Goal: Task Accomplishment & Management: Use online tool/utility

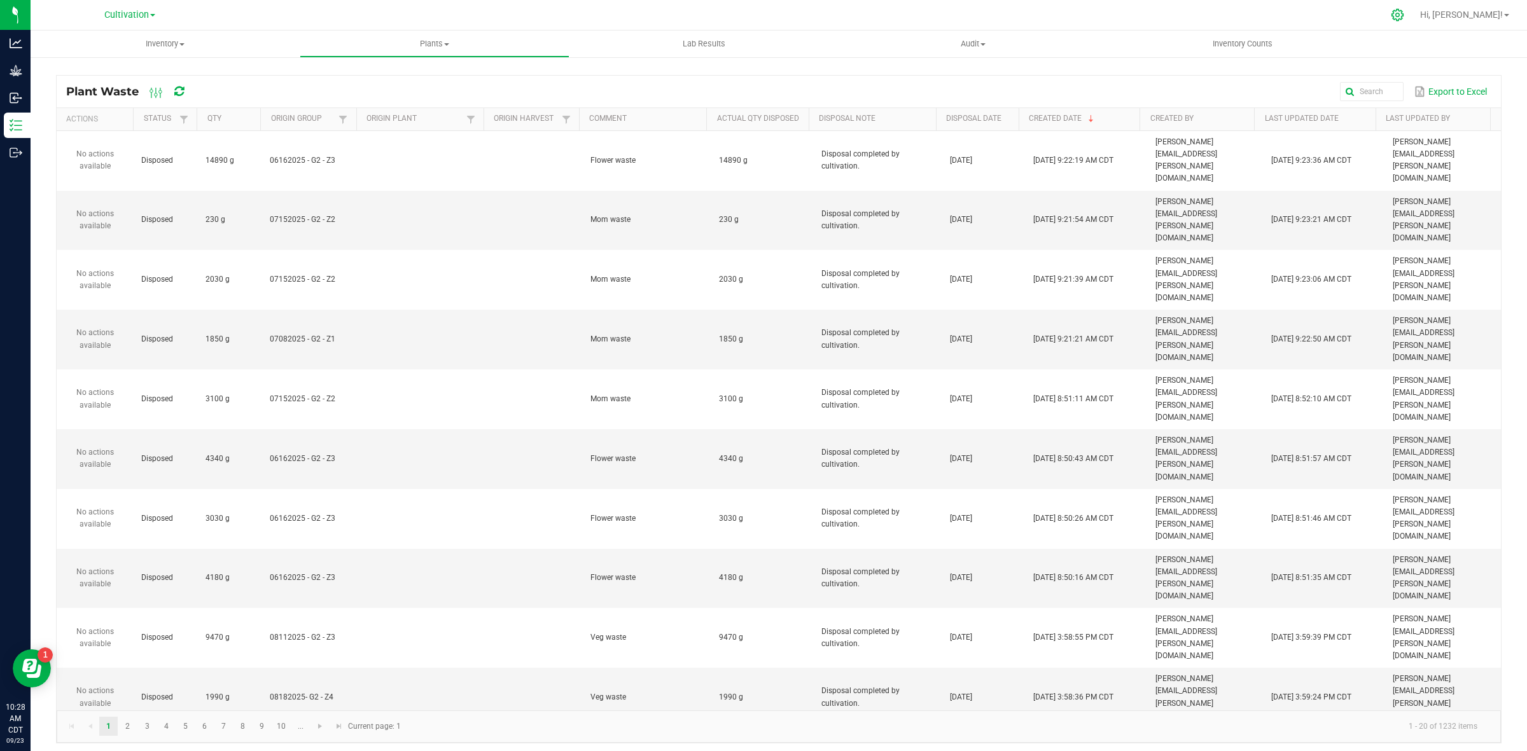
click at [1403, 16] on icon at bounding box center [1397, 15] width 12 height 12
click at [1404, 17] on icon at bounding box center [1397, 14] width 13 height 13
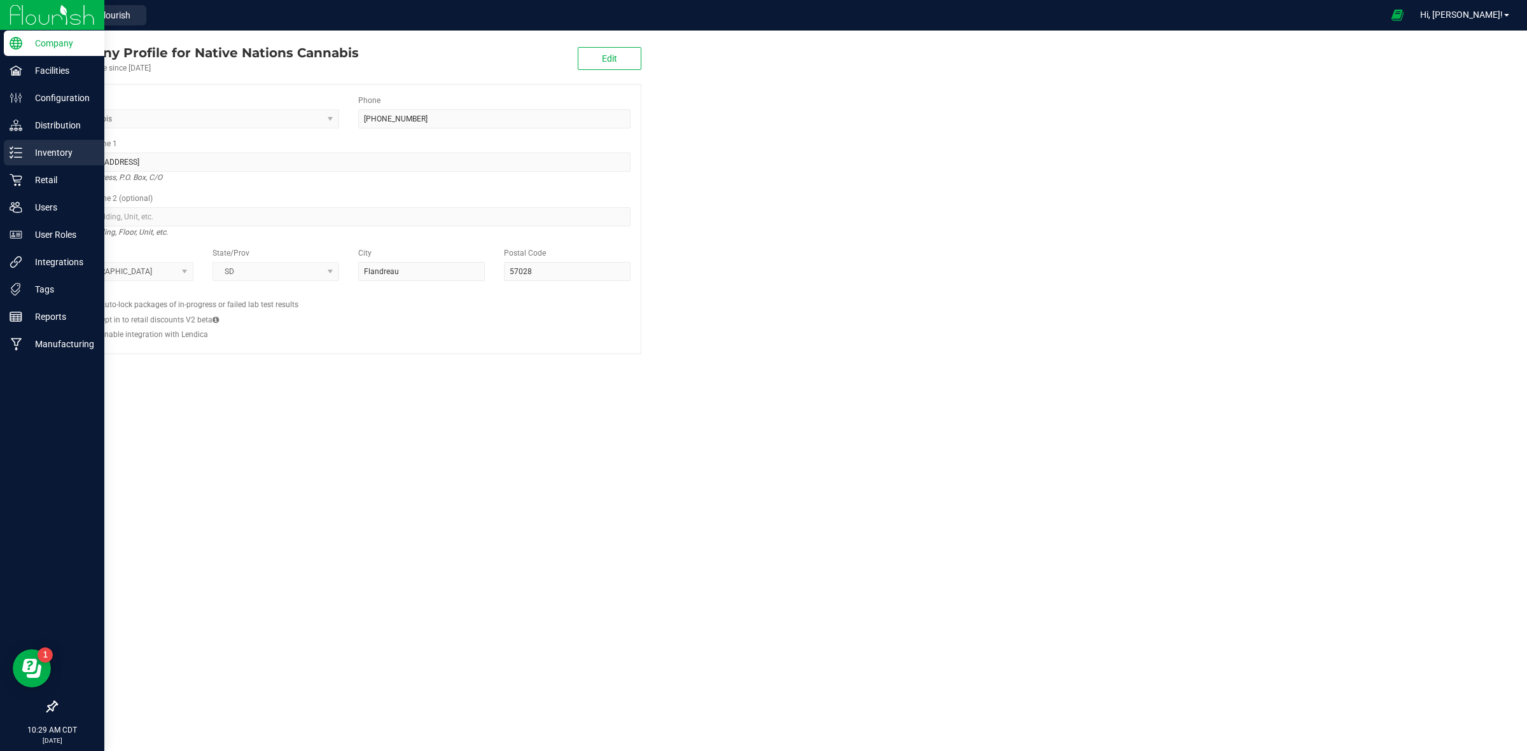
click at [45, 159] on p "Inventory" at bounding box center [60, 152] width 76 height 15
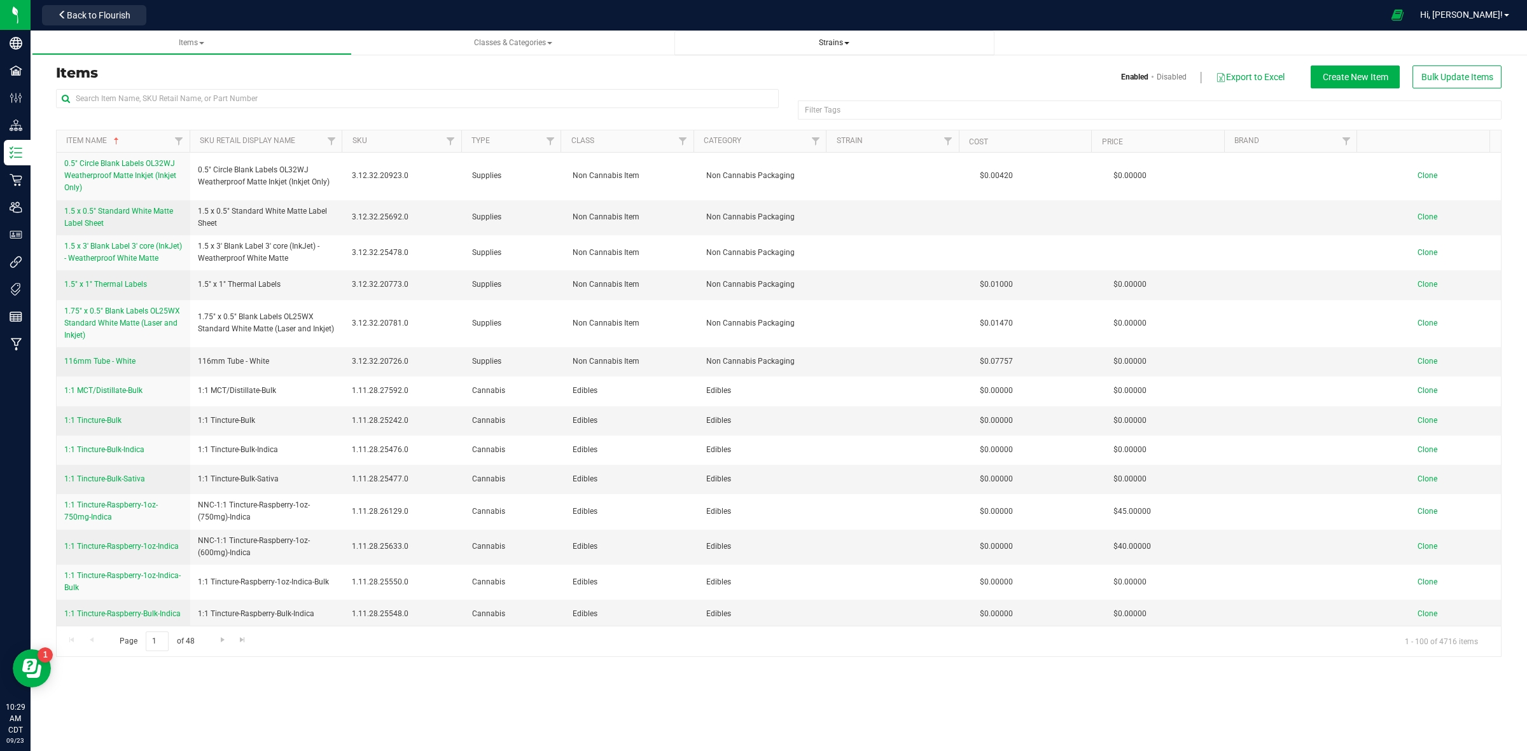
click at [842, 45] on span "Strains" at bounding box center [834, 42] width 31 height 9
click at [742, 76] on li "All strains" at bounding box center [835, 77] width 300 height 18
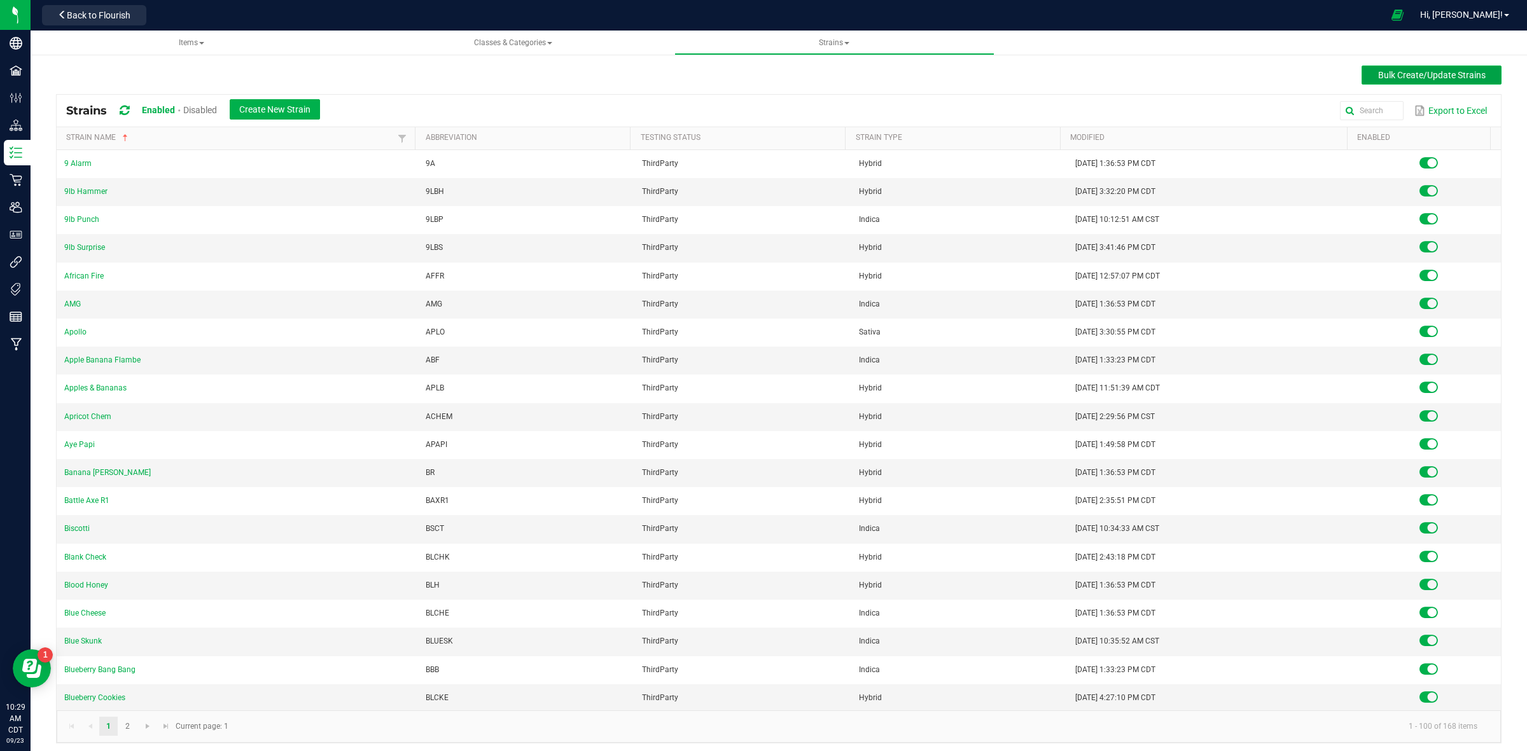
click at [1432, 80] on span "Bulk Create/Update Strains" at bounding box center [1432, 75] width 108 height 10
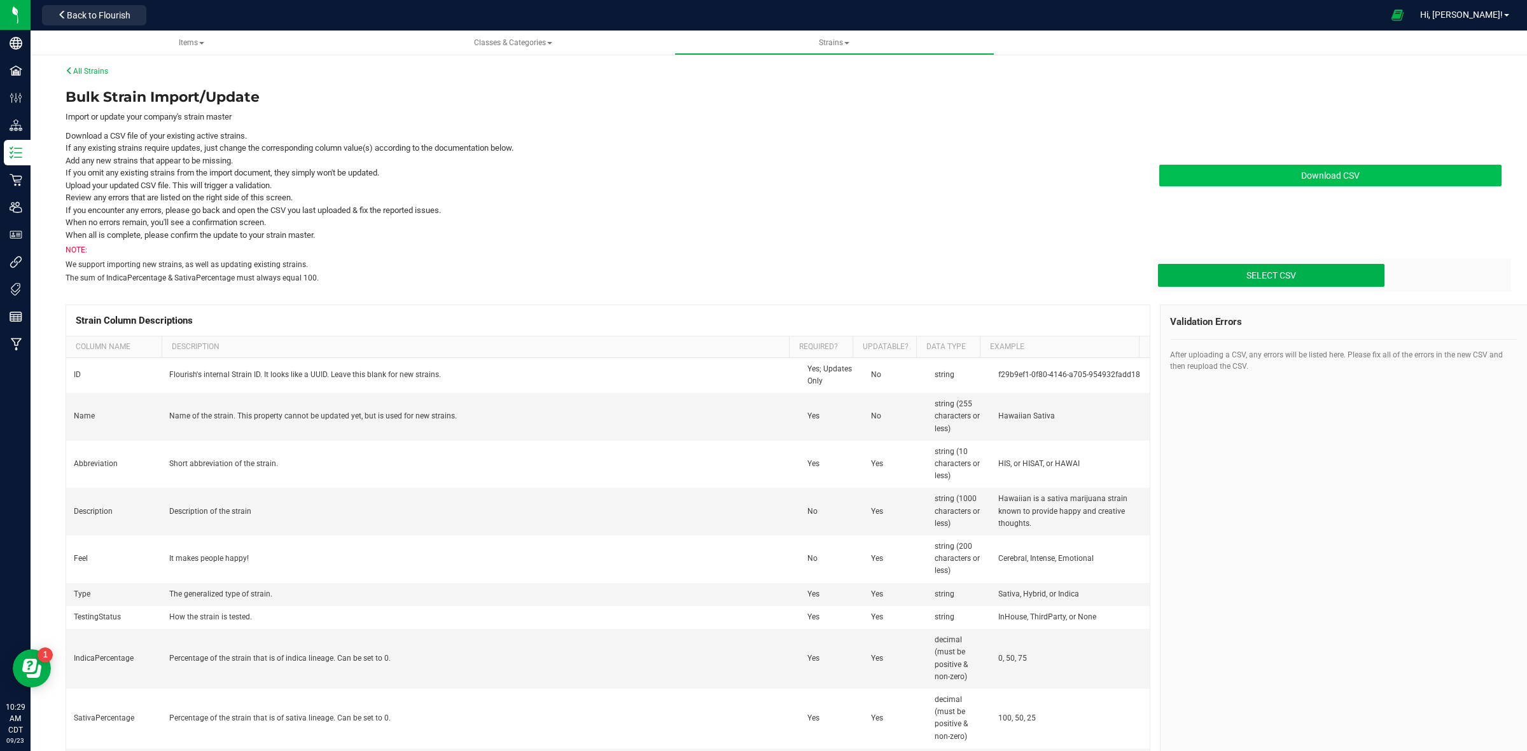
click at [1286, 173] on link "Download CSV" at bounding box center [1330, 176] width 342 height 22
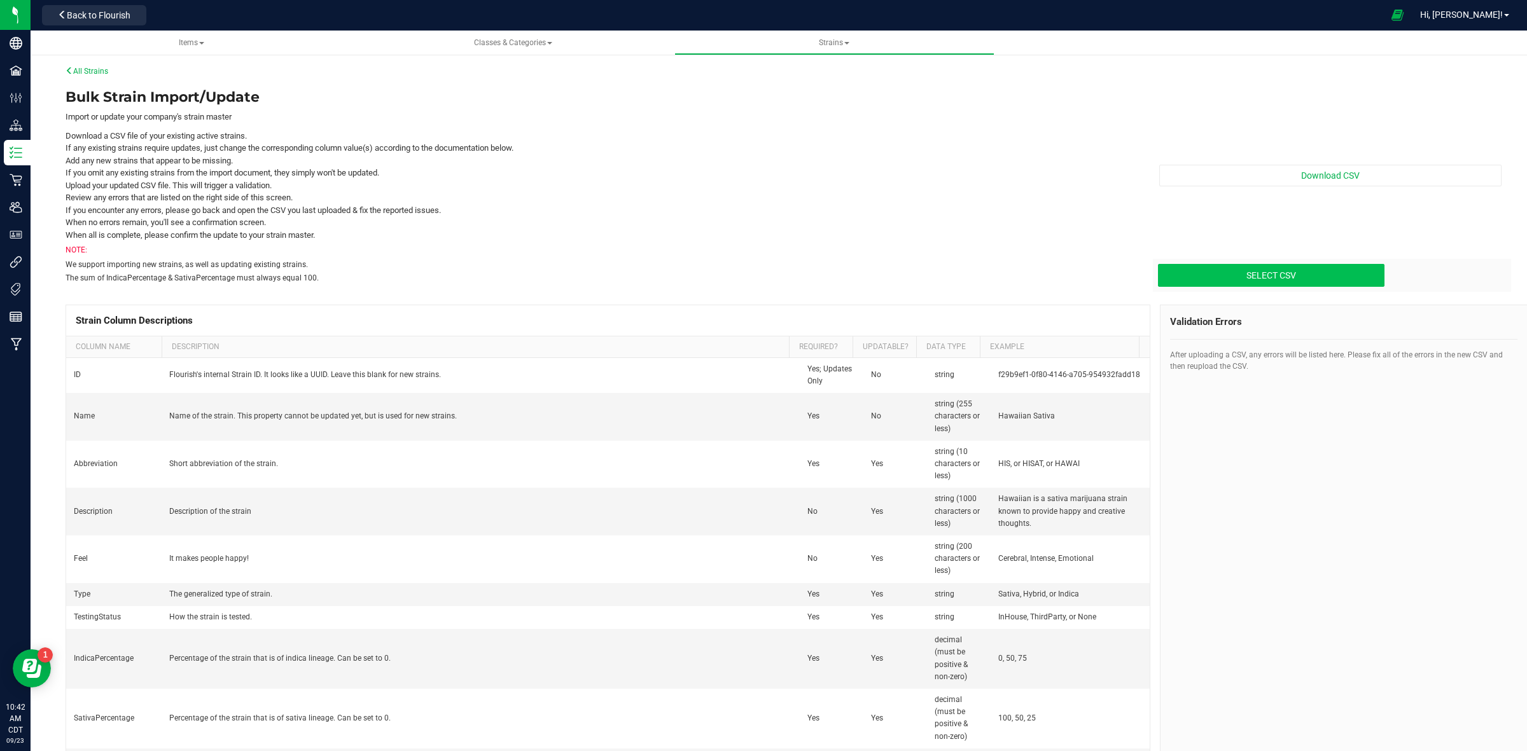
click at [1257, 270] on input "Select CSV" at bounding box center [277, 222] width 2214 height 130
type input "C:\fakepath\strains_[DATE].csv"
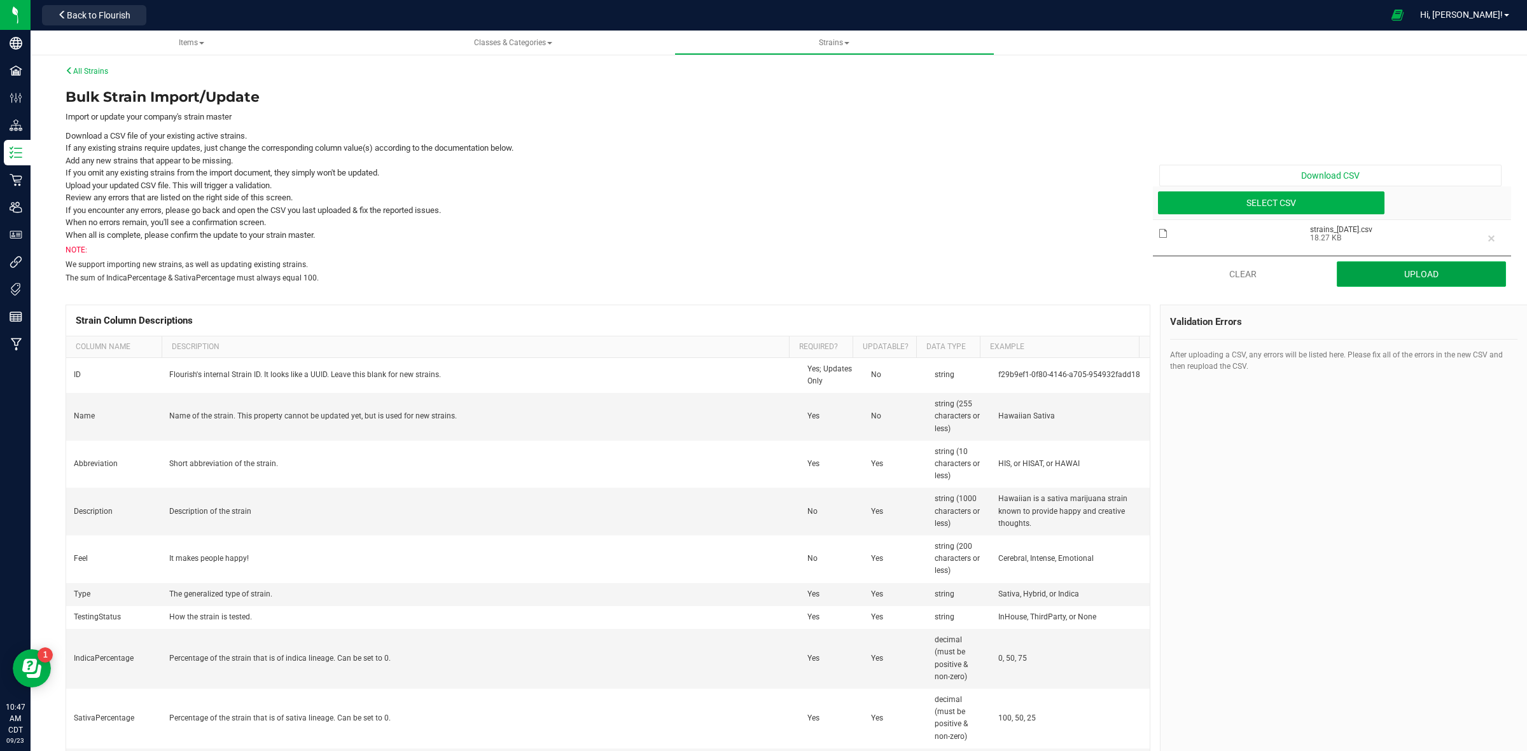
click at [1372, 277] on button "Upload" at bounding box center [1422, 273] width 170 height 25
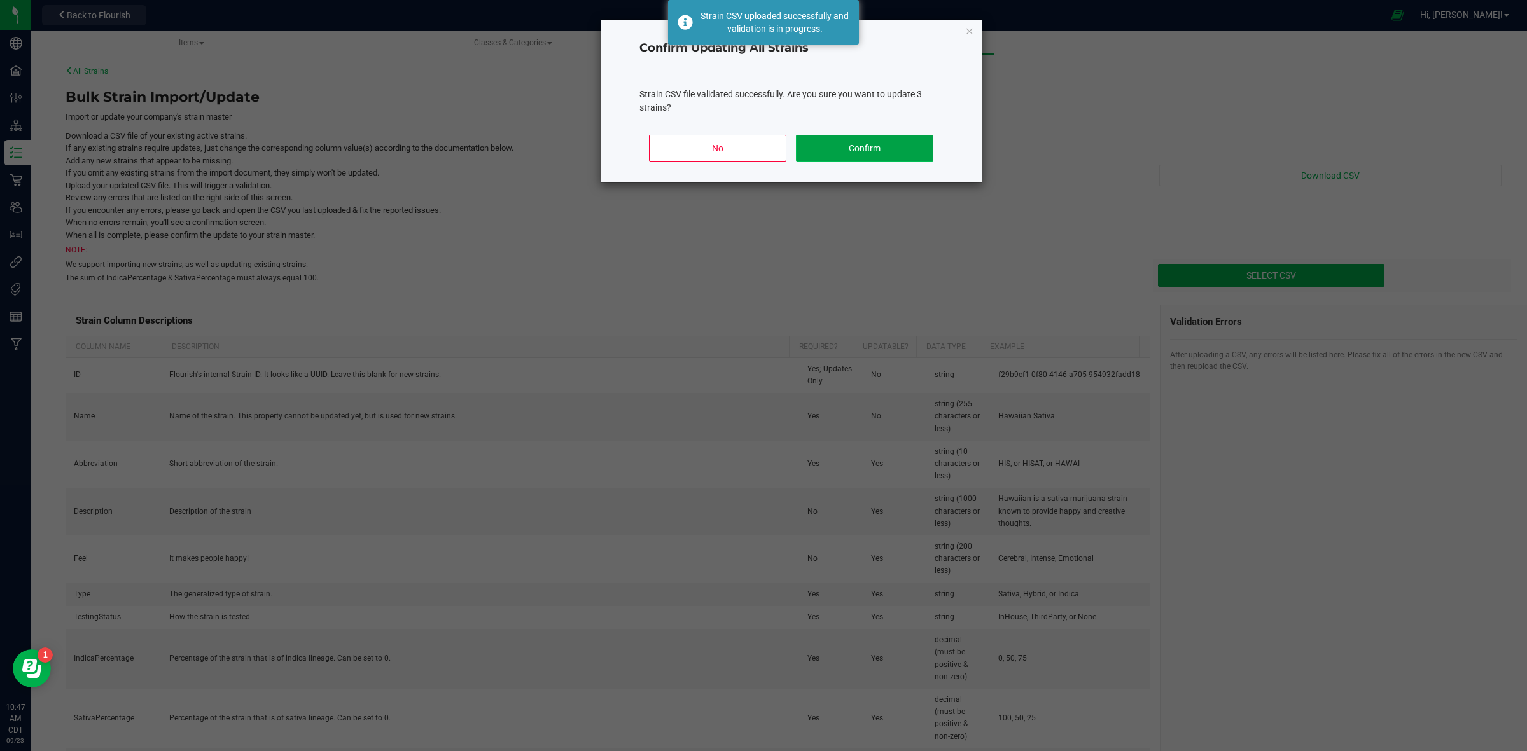
click at [837, 155] on button "Confirm" at bounding box center [864, 148] width 137 height 27
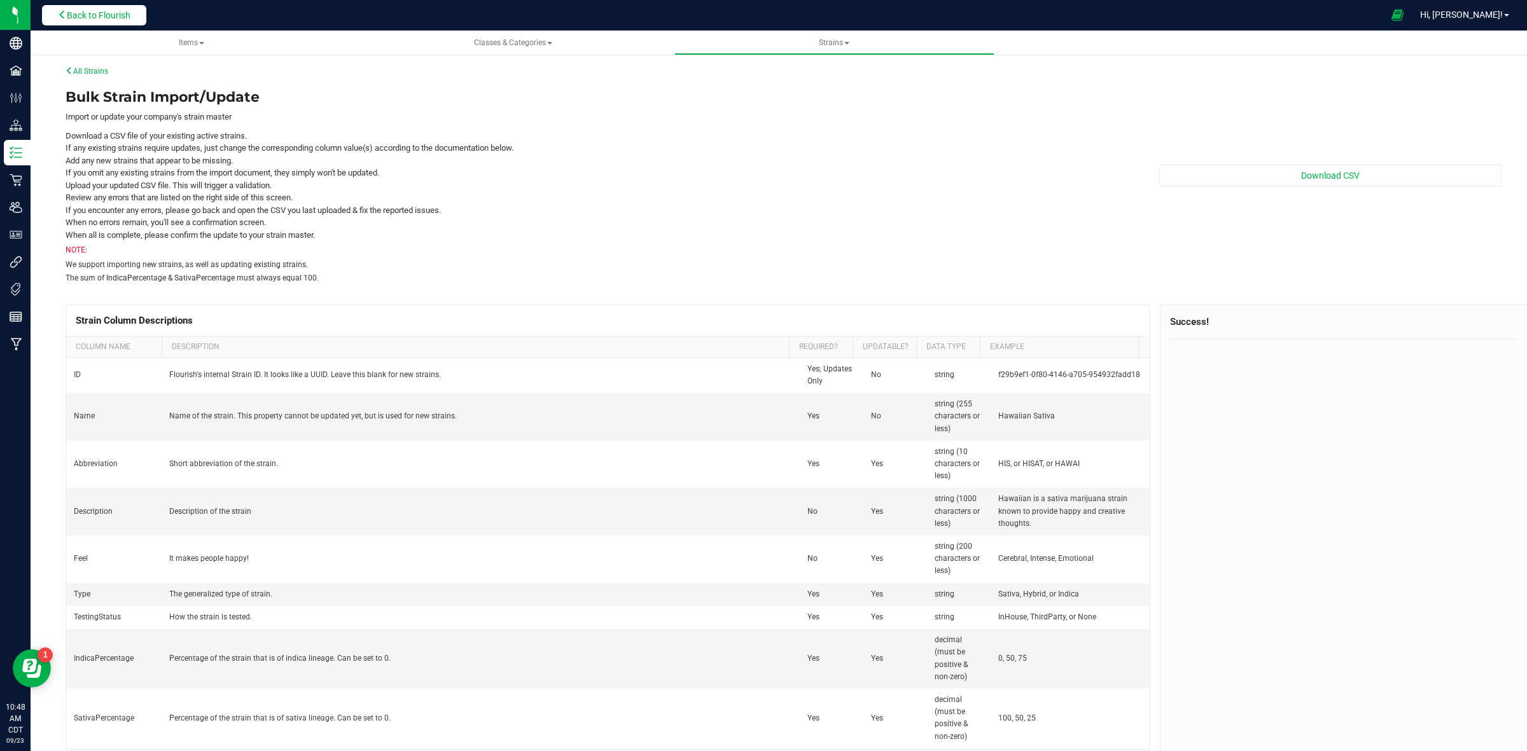
click at [124, 17] on span "Back to Flourish" at bounding box center [99, 15] width 64 height 10
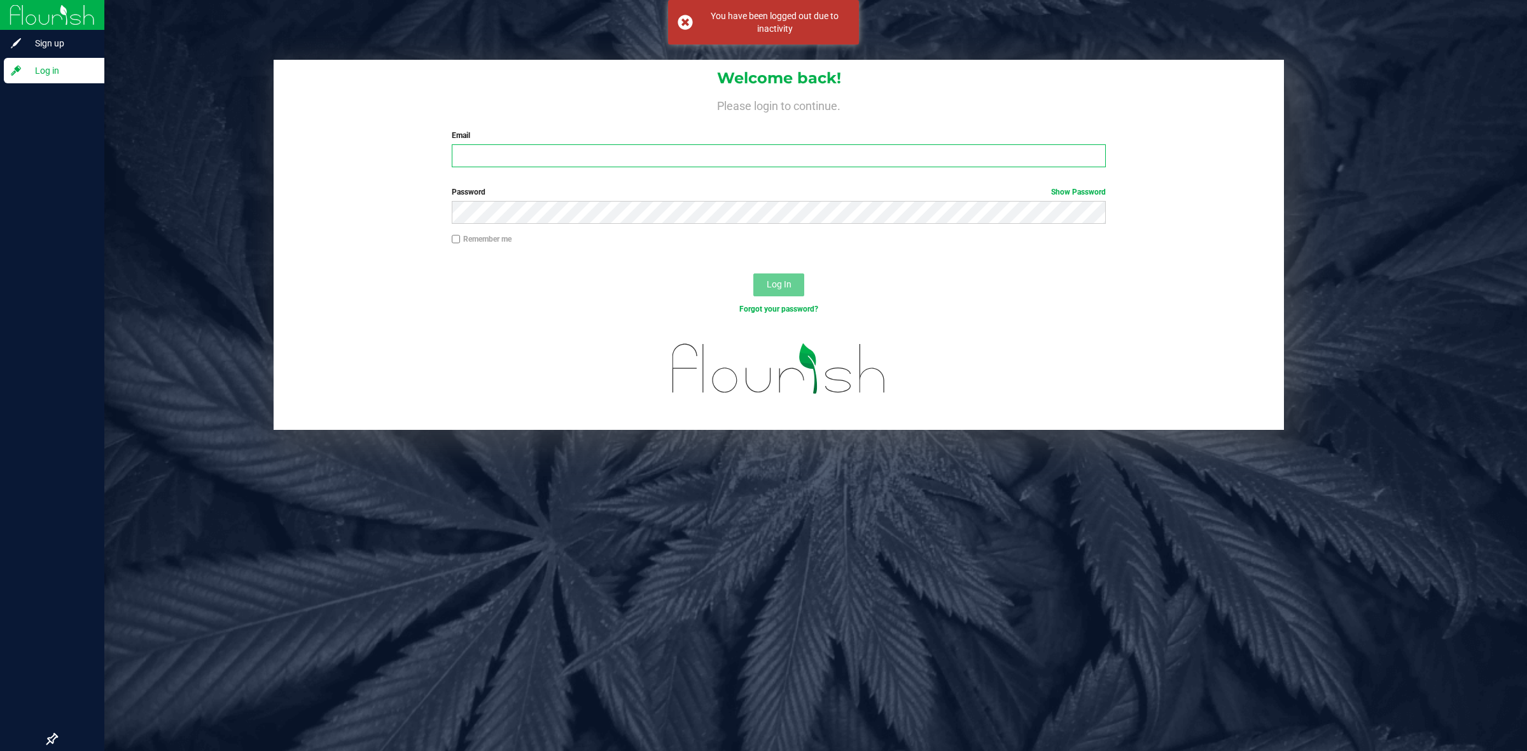
type input "[PERSON_NAME][EMAIL_ADDRESS][PERSON_NAME][DOMAIN_NAME]"
